Goal: Information Seeking & Learning: Learn about a topic

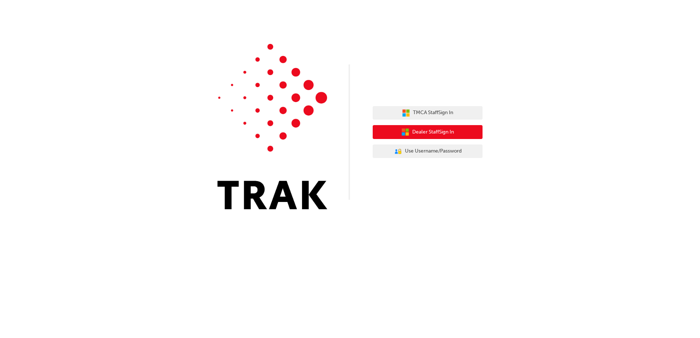
click at [434, 131] on span "Dealer Staff Sign In" at bounding box center [433, 132] width 42 height 8
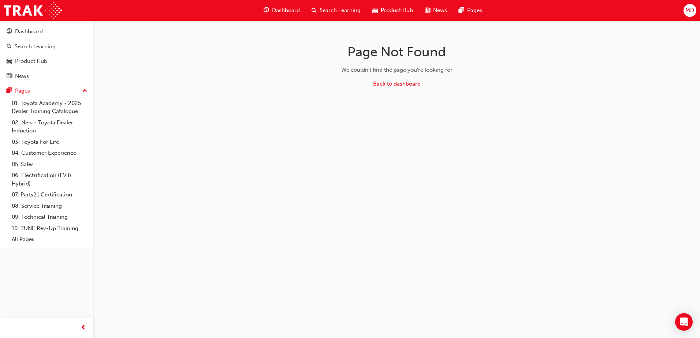
click at [347, 11] on span "Search Learning" at bounding box center [340, 10] width 41 height 8
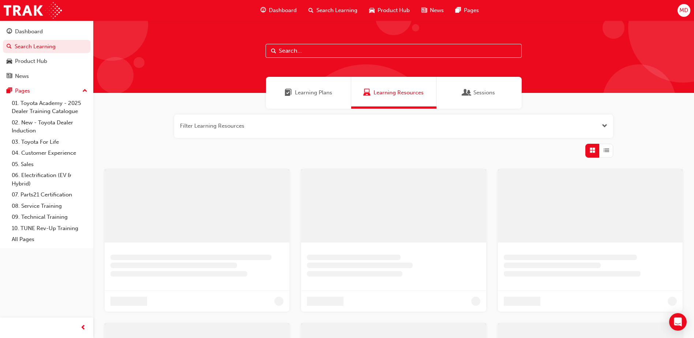
click at [357, 48] on input "text" at bounding box center [394, 51] width 256 height 14
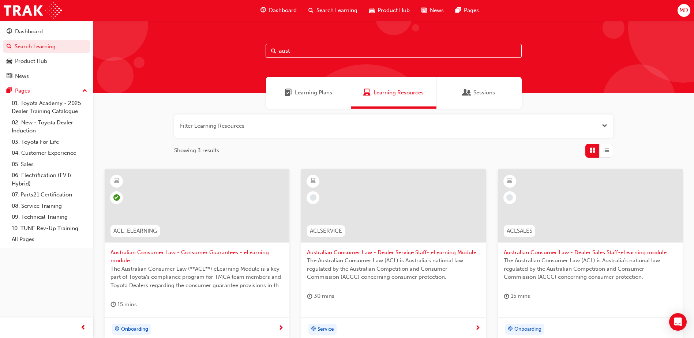
type input "aust"
click at [511, 197] on span "learningRecordVerb_NONE-icon" at bounding box center [510, 197] width 7 height 7
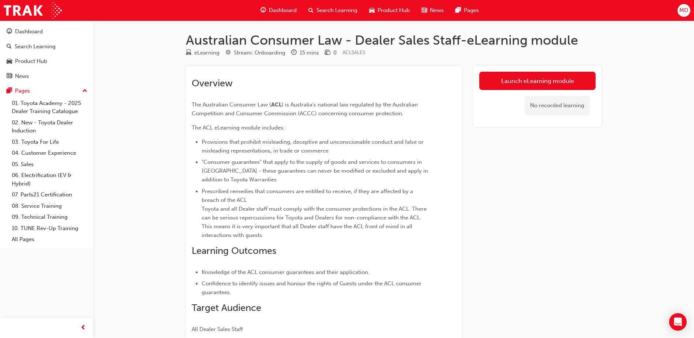
click at [530, 68] on div "Launch eLearning module No recorded learning" at bounding box center [538, 96] width 128 height 61
click at [528, 84] on link "Launch eLearning module" at bounding box center [538, 81] width 116 height 18
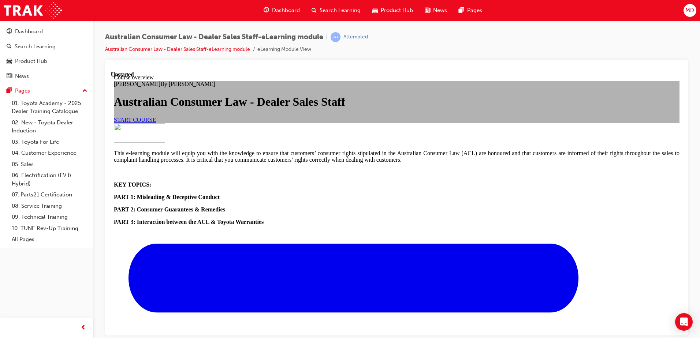
click at [156, 123] on link "START COURSE" at bounding box center [135, 119] width 42 height 6
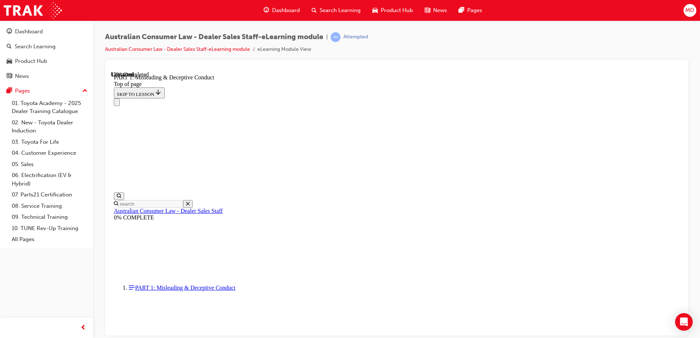
scroll to position [462, 0]
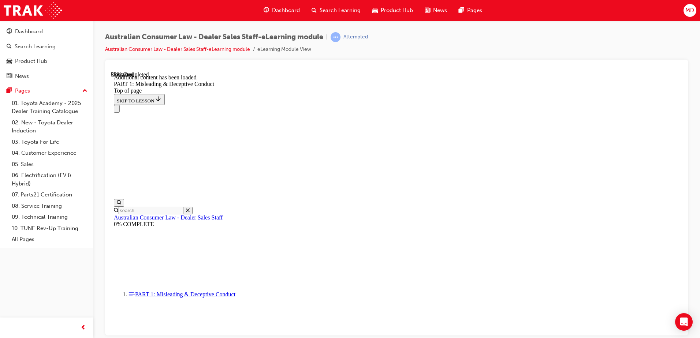
scroll to position [875, 0]
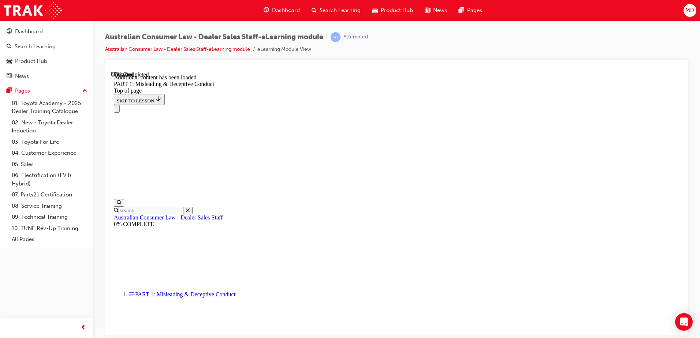
scroll to position [1040, 0]
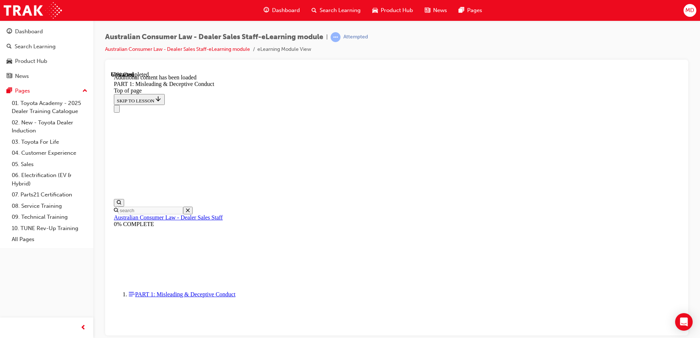
scroll to position [1444, 0]
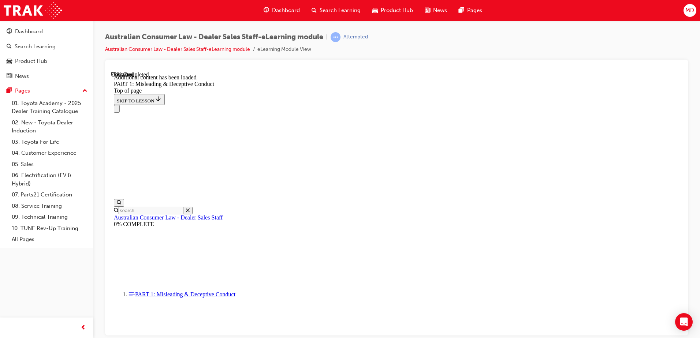
scroll to position [1801, 0]
drag, startPoint x: 609, startPoint y: 172, endPoint x: 636, endPoint y: 172, distance: 27.1
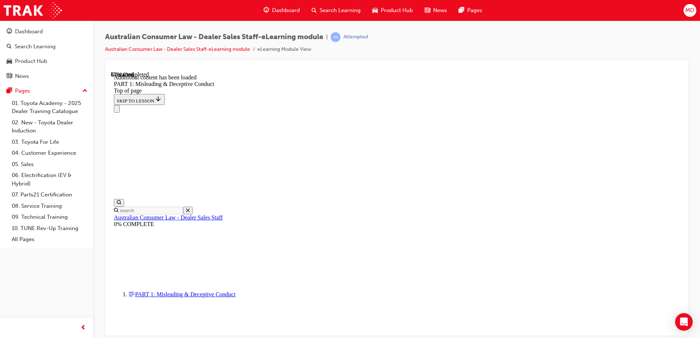
drag, startPoint x: 642, startPoint y: 167, endPoint x: 637, endPoint y: 171, distance: 7.1
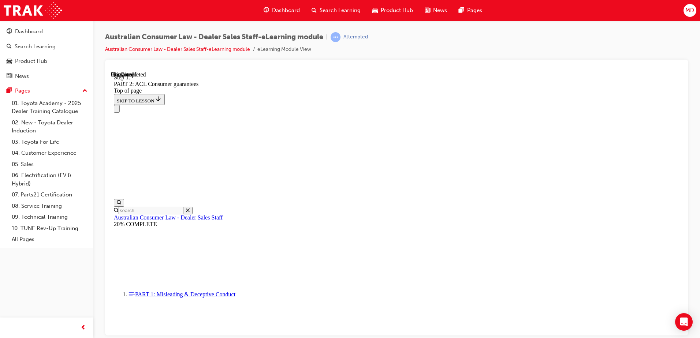
scroll to position [1187, 0]
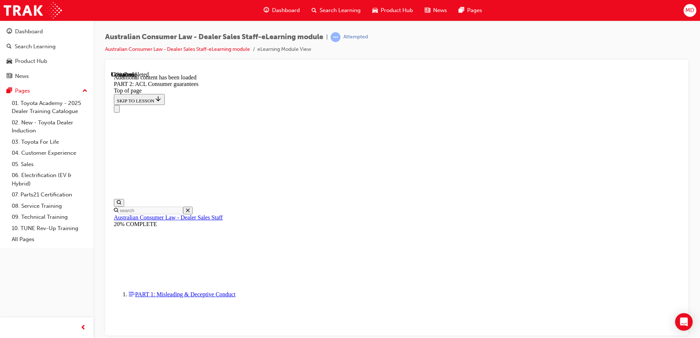
scroll to position [1384, 0]
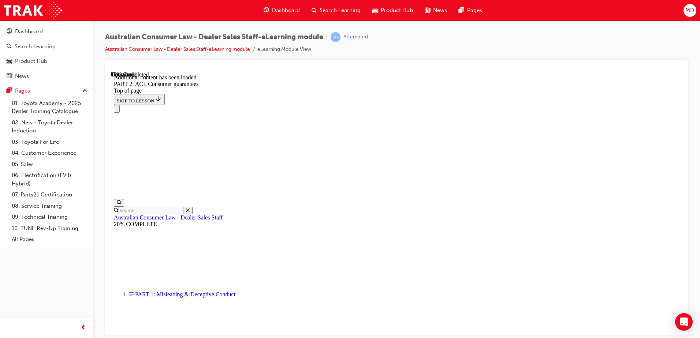
scroll to position [1729, 0]
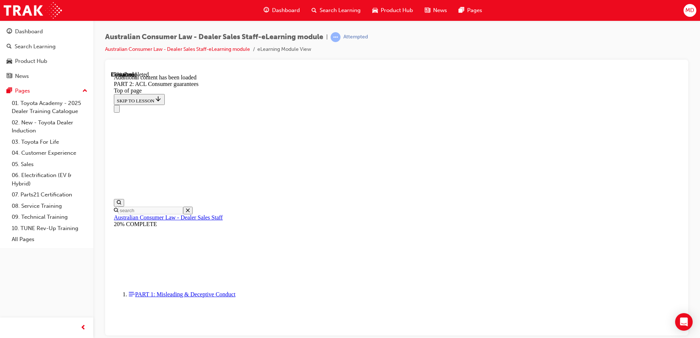
scroll to position [2173, 0]
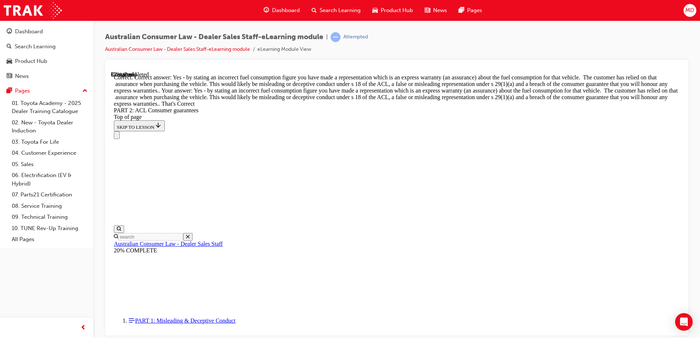
scroll to position [3161, 0]
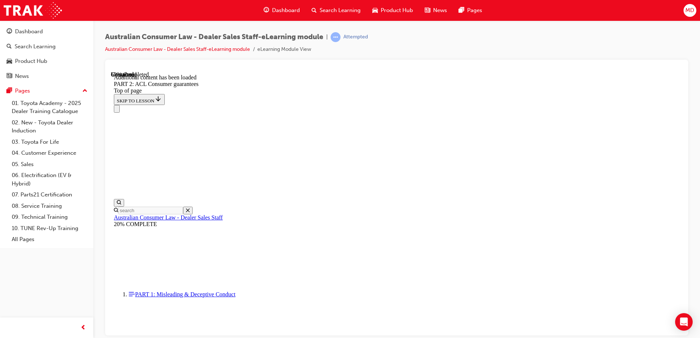
scroll to position [4441, 0]
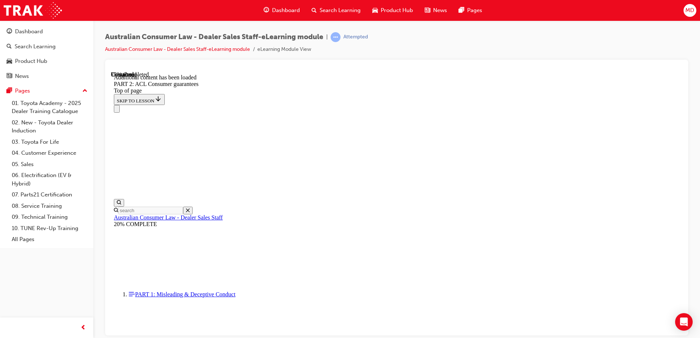
scroll to position [6138, 0]
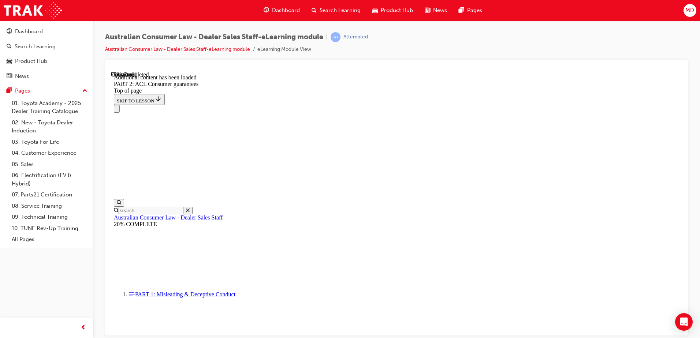
drag, startPoint x: 533, startPoint y: 175, endPoint x: 562, endPoint y: 248, distance: 78.4
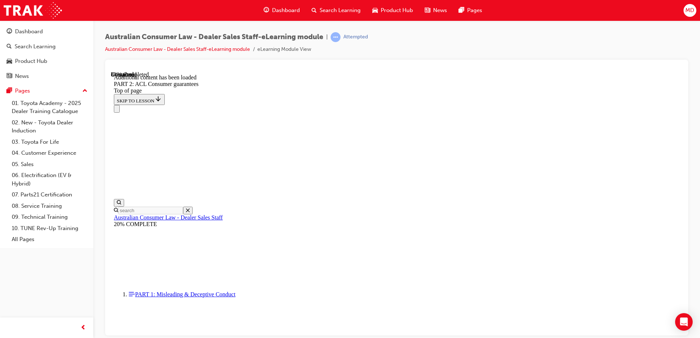
scroll to position [7212, 0]
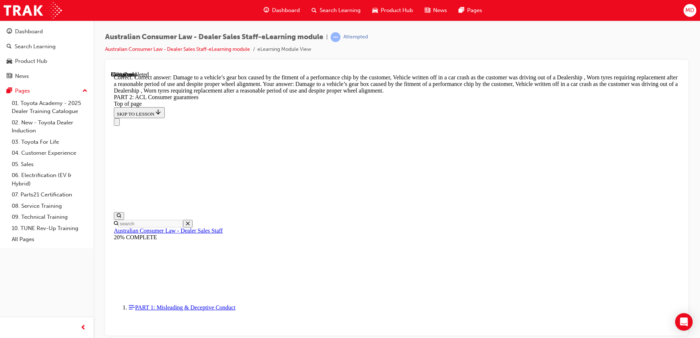
scroll to position [7327, 0]
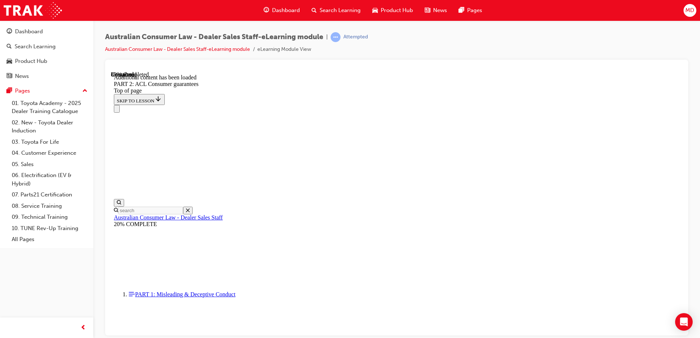
scroll to position [7977, 0]
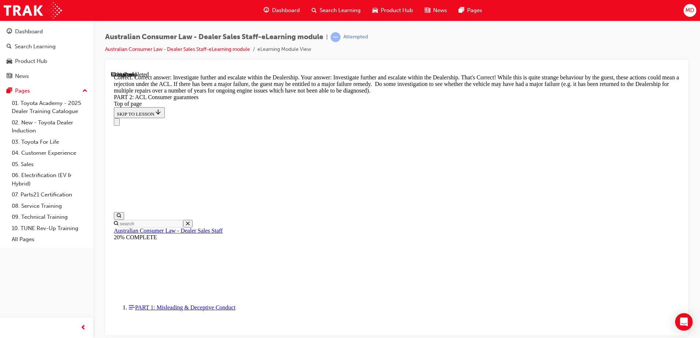
scroll to position [8162, 0]
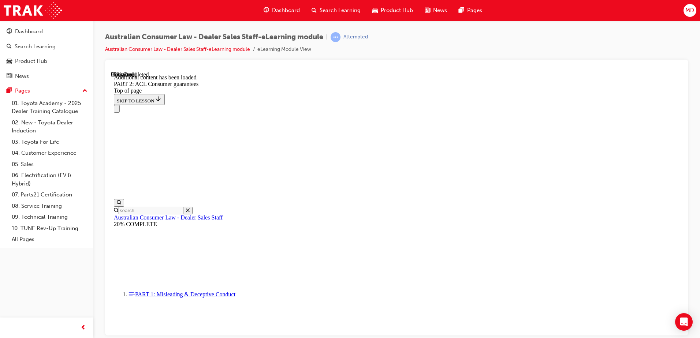
scroll to position [8743, 0]
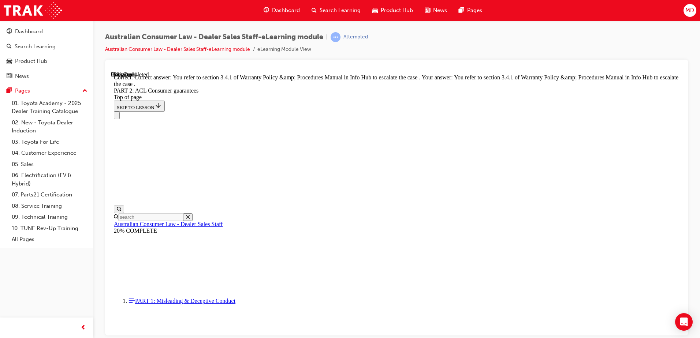
scroll to position [9194, 0]
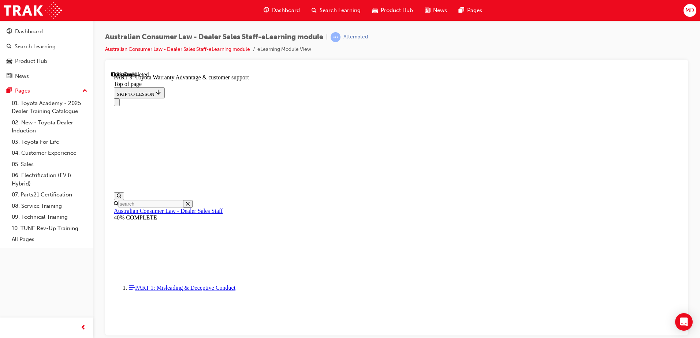
scroll to position [458, 0]
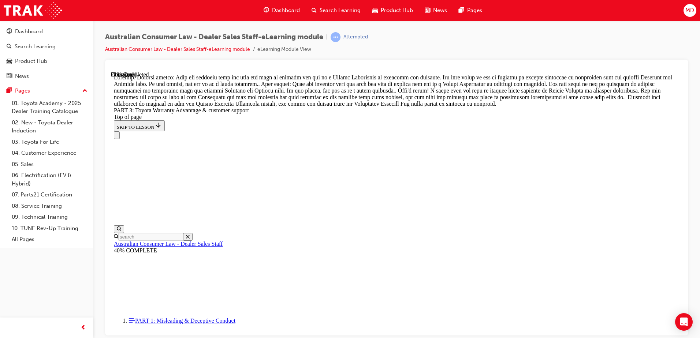
scroll to position [641, 0]
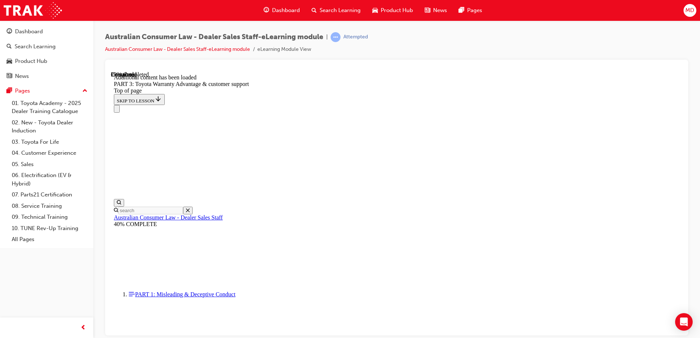
scroll to position [854, 0]
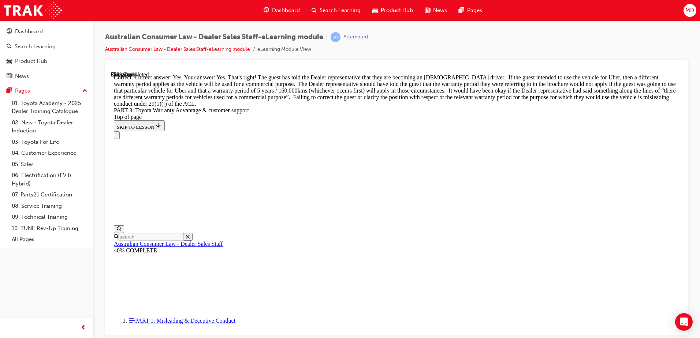
scroll to position [1037, 0]
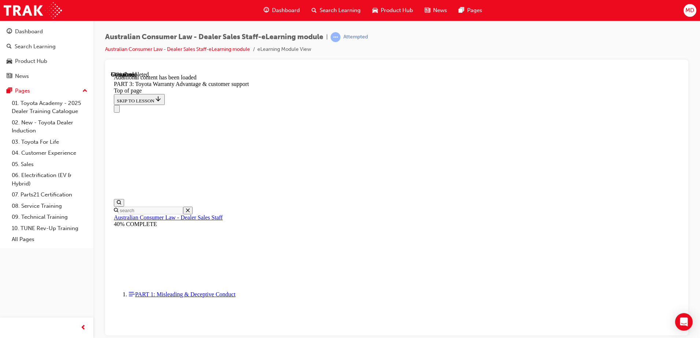
scroll to position [1985, 0]
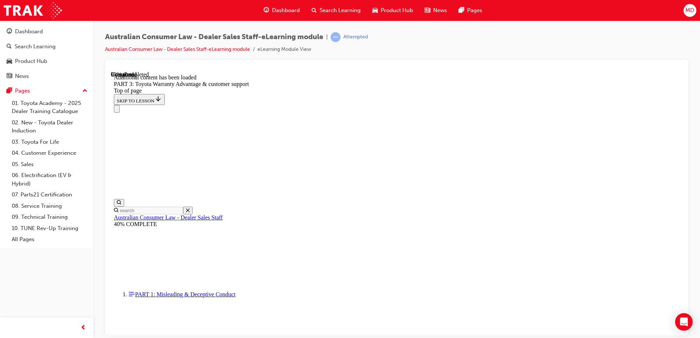
scroll to position [2325, 0]
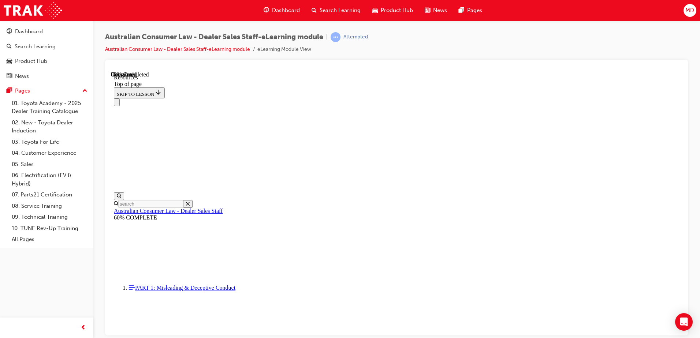
scroll to position [370, 0]
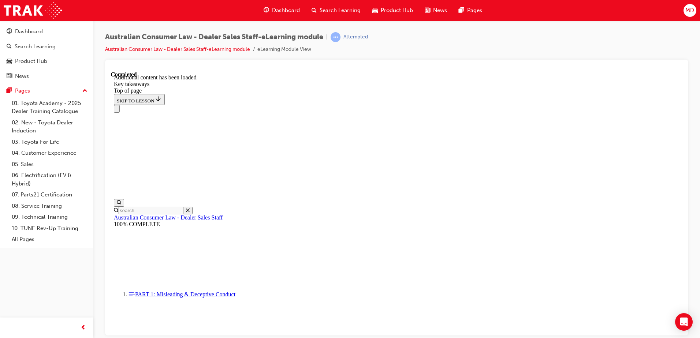
scroll to position [164, 0]
click at [686, 11] on span "MD" at bounding box center [689, 10] width 9 height 8
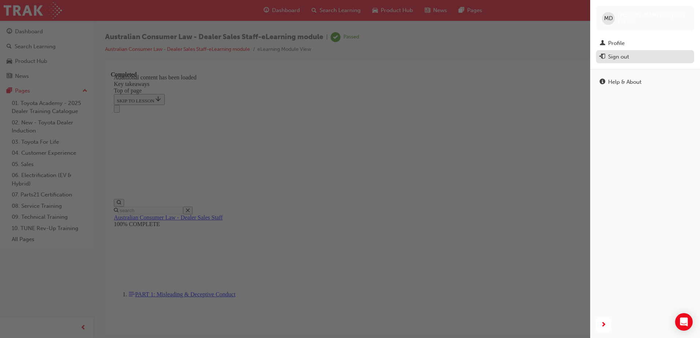
click at [624, 55] on div "Sign out" at bounding box center [618, 57] width 21 height 8
